Goal: Task Accomplishment & Management: Manage account settings

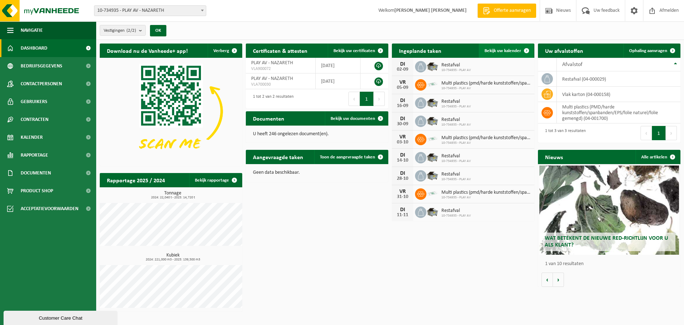
click at [506, 51] on span "Bekijk uw kalender" at bounding box center [503, 50] width 37 height 5
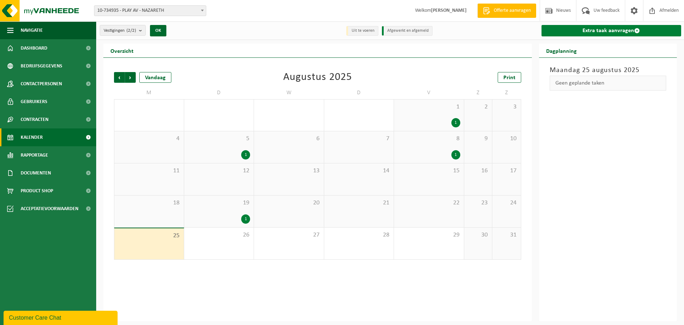
click at [649, 26] on link "Extra taak aanvragen" at bounding box center [612, 30] width 140 height 11
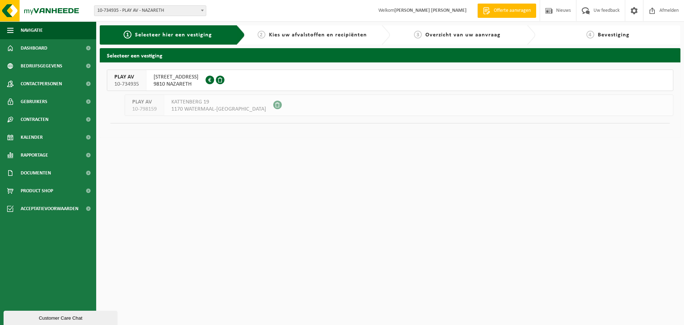
click at [182, 76] on span "VENECOWEG 2" at bounding box center [176, 76] width 45 height 7
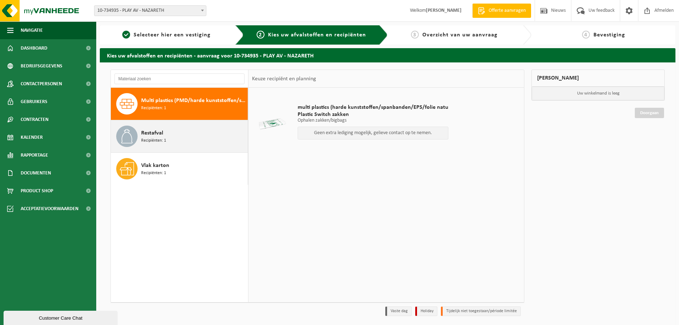
click at [151, 132] on span "Restafval" at bounding box center [152, 133] width 22 height 9
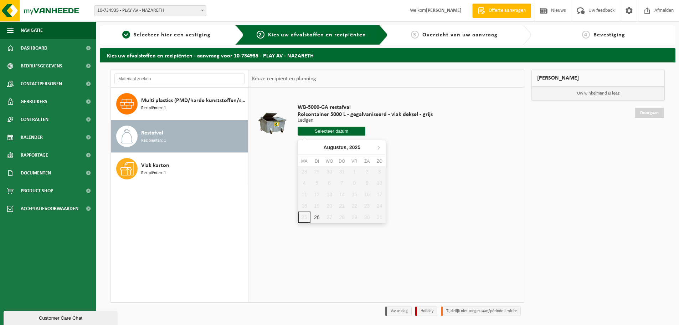
click at [323, 134] on input "text" at bounding box center [331, 130] width 68 height 9
click at [319, 217] on div "26" at bounding box center [316, 216] width 12 height 11
type input "Van 2025-08-26"
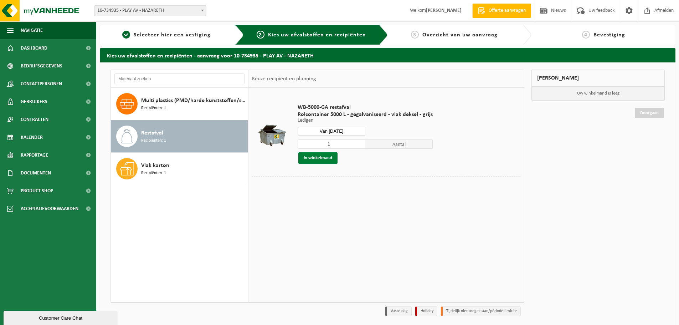
click at [320, 157] on button "In winkelmand" at bounding box center [317, 157] width 39 height 11
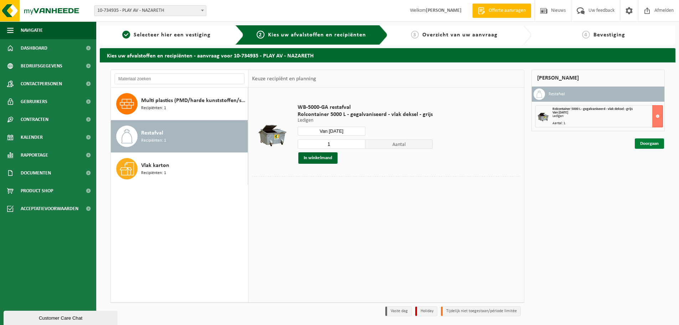
click at [648, 141] on link "Doorgaan" at bounding box center [649, 143] width 29 height 10
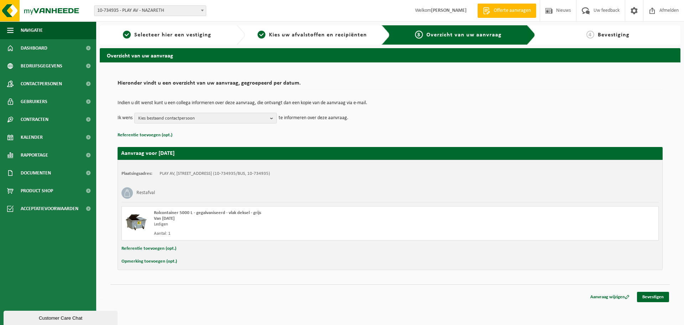
click at [644, 291] on div "Aanvraag wijzigen Bevestigen" at bounding box center [389, 287] width 559 height 7
click at [649, 296] on link "Bevestigen" at bounding box center [653, 296] width 32 height 10
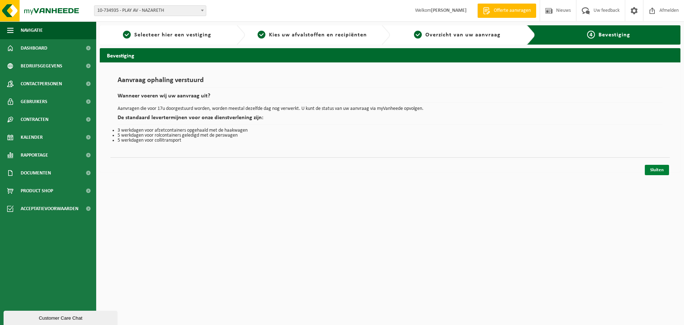
click at [654, 170] on link "Sluiten" at bounding box center [657, 170] width 24 height 10
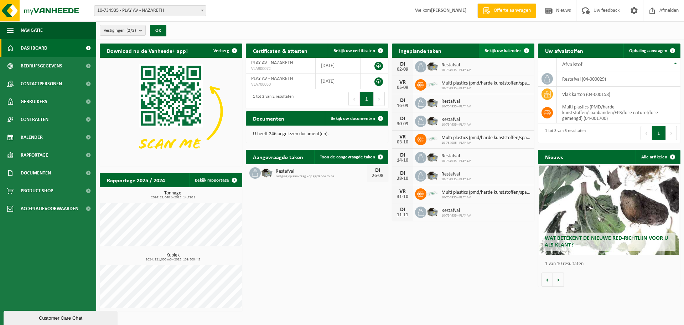
click at [509, 50] on span "Bekijk uw kalender" at bounding box center [503, 50] width 37 height 5
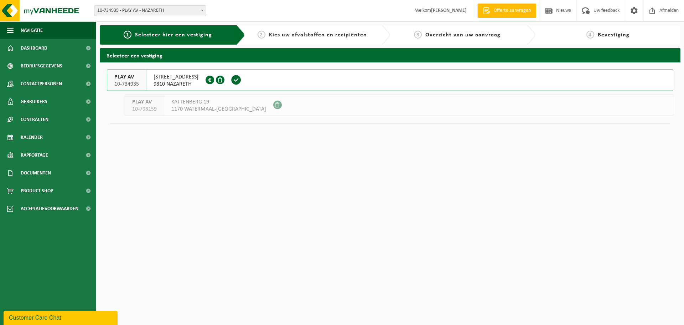
click at [206, 82] on span at bounding box center [210, 80] width 9 height 9
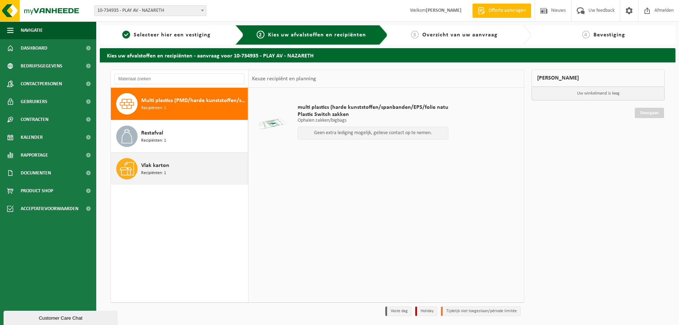
click at [150, 172] on span "Recipiënten: 1" at bounding box center [153, 173] width 25 height 7
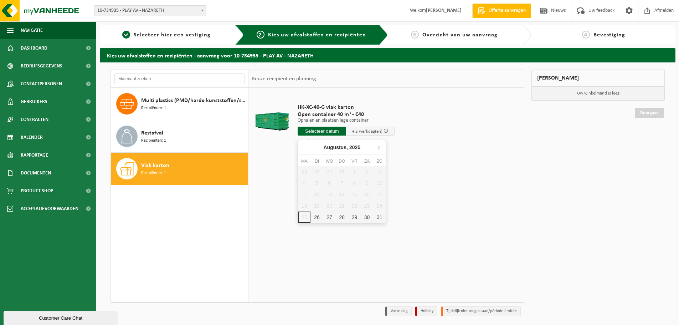
click at [323, 134] on input "text" at bounding box center [321, 130] width 48 height 9
click at [342, 216] on div "28" at bounding box center [342, 216] width 12 height 11
type input "Van 2025-08-28"
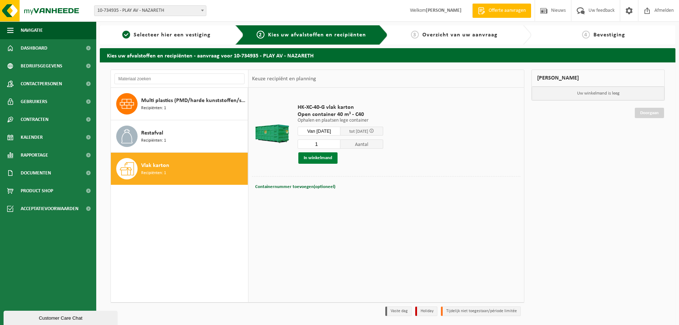
click at [317, 158] on button "In winkelmand" at bounding box center [317, 157] width 39 height 11
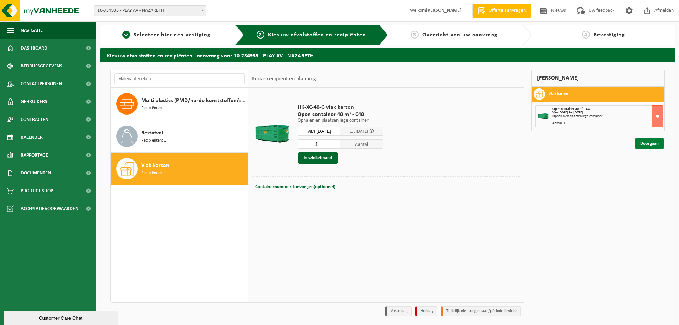
click at [648, 142] on link "Doorgaan" at bounding box center [649, 143] width 29 height 10
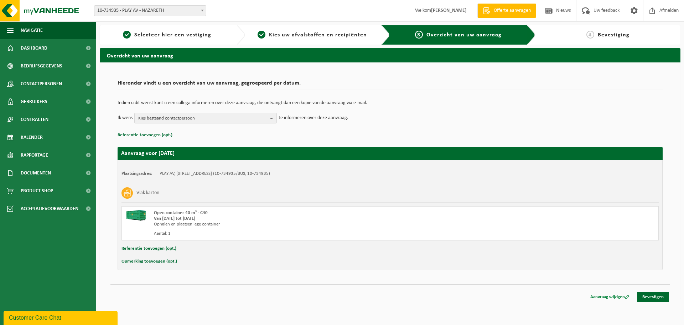
click at [597, 296] on link "Aanvraag wijzigen" at bounding box center [610, 296] width 50 height 10
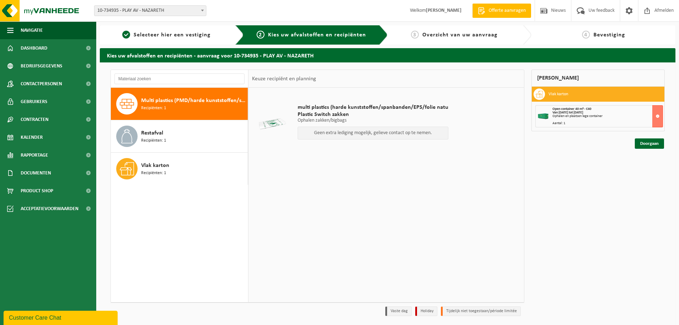
click at [583, 112] on strong "Van [DATE] tot [DATE]" at bounding box center [567, 112] width 31 height 4
click at [653, 144] on link "Doorgaan" at bounding box center [649, 143] width 29 height 10
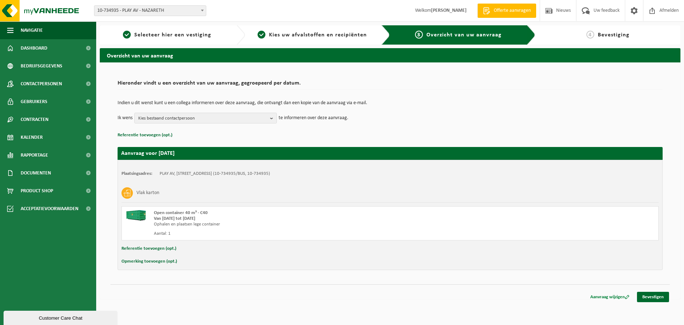
click at [603, 296] on link "Aanvraag wijzigen" at bounding box center [610, 296] width 50 height 10
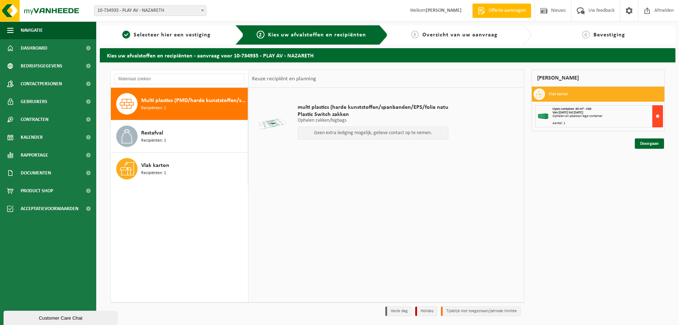
click at [656, 115] on button at bounding box center [657, 116] width 11 height 22
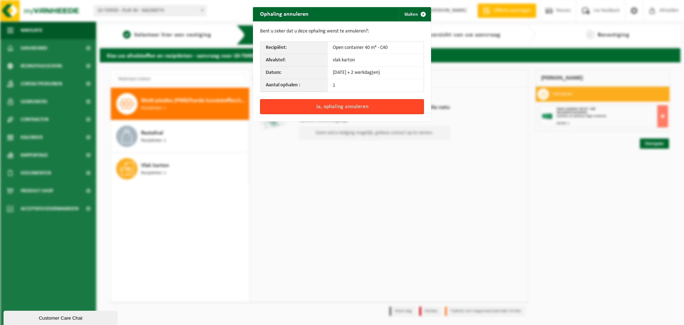
click at [359, 104] on button "Ja, ophaling annuleren" at bounding box center [342, 106] width 164 height 15
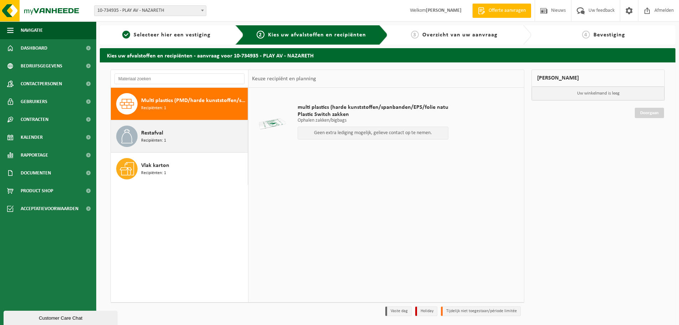
click at [151, 136] on span "Restafval" at bounding box center [152, 133] width 22 height 9
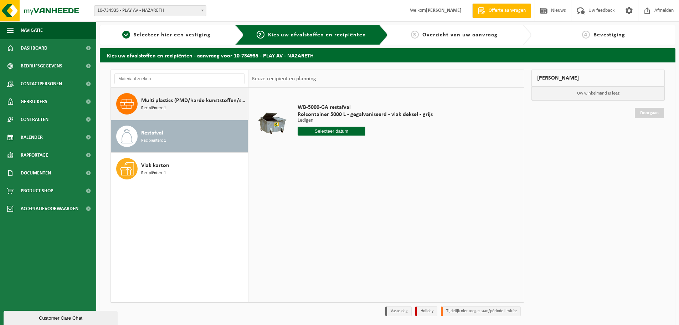
click at [155, 102] on span "Multi plastics (PMD/harde kunststoffen/spanbanden/EPS/folie naturel/folie gemen…" at bounding box center [193, 100] width 105 height 9
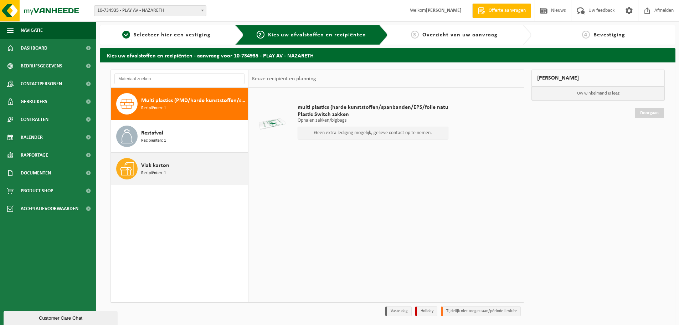
click at [162, 174] on span "Recipiënten: 1" at bounding box center [153, 173] width 25 height 7
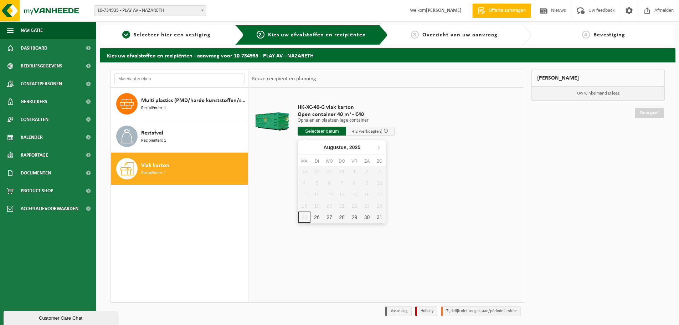
click at [325, 133] on input "text" at bounding box center [321, 130] width 48 height 9
click at [380, 148] on icon at bounding box center [378, 146] width 11 height 11
click at [304, 149] on icon at bounding box center [304, 146] width 11 height 11
click at [478, 130] on td "HK-XC-40-G vlak karton Open container 40 m³ - C40 Ophalen en plaatsen lege cont…" at bounding box center [406, 121] width 228 height 60
click at [320, 131] on input "text" at bounding box center [321, 130] width 48 height 9
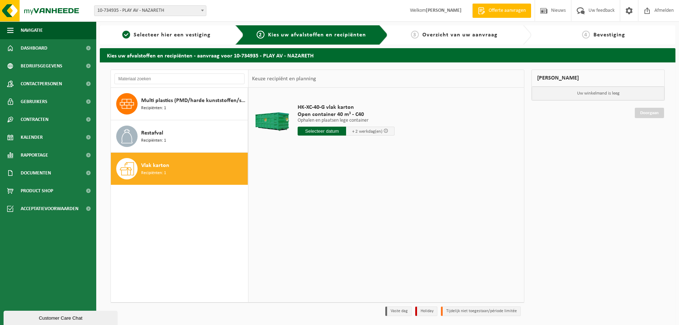
click at [418, 213] on div "HK-XC-40-G vlak karton Open container 40 m³ - C40 Ophalen en plaatsen lege cont…" at bounding box center [385, 195] width 275 height 214
click at [663, 6] on span "Afmelden" at bounding box center [663, 10] width 23 height 21
